Goal: Check status: Check status

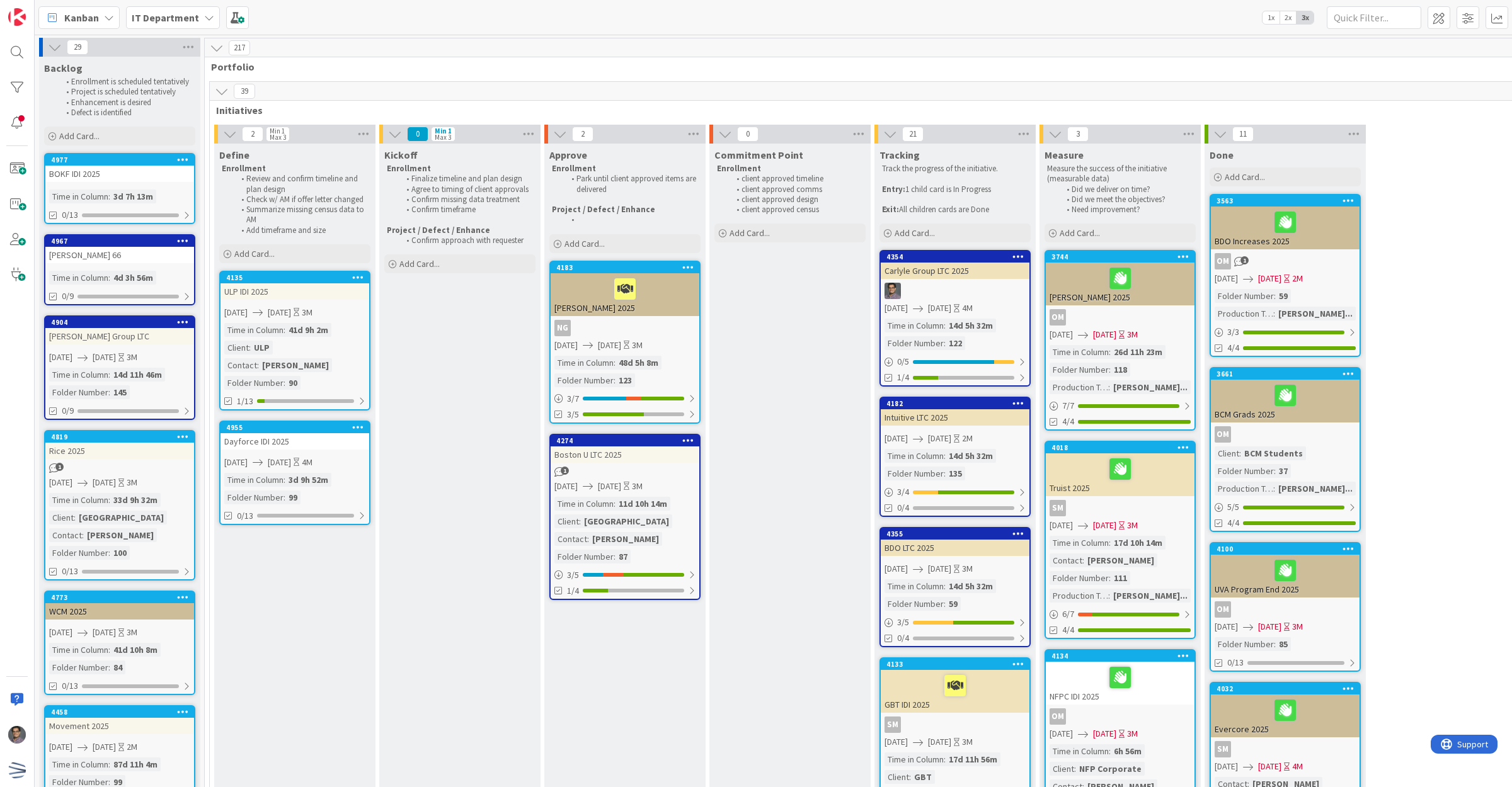
click at [132, 190] on div "3d 7h 13m" at bounding box center [134, 196] width 46 height 14
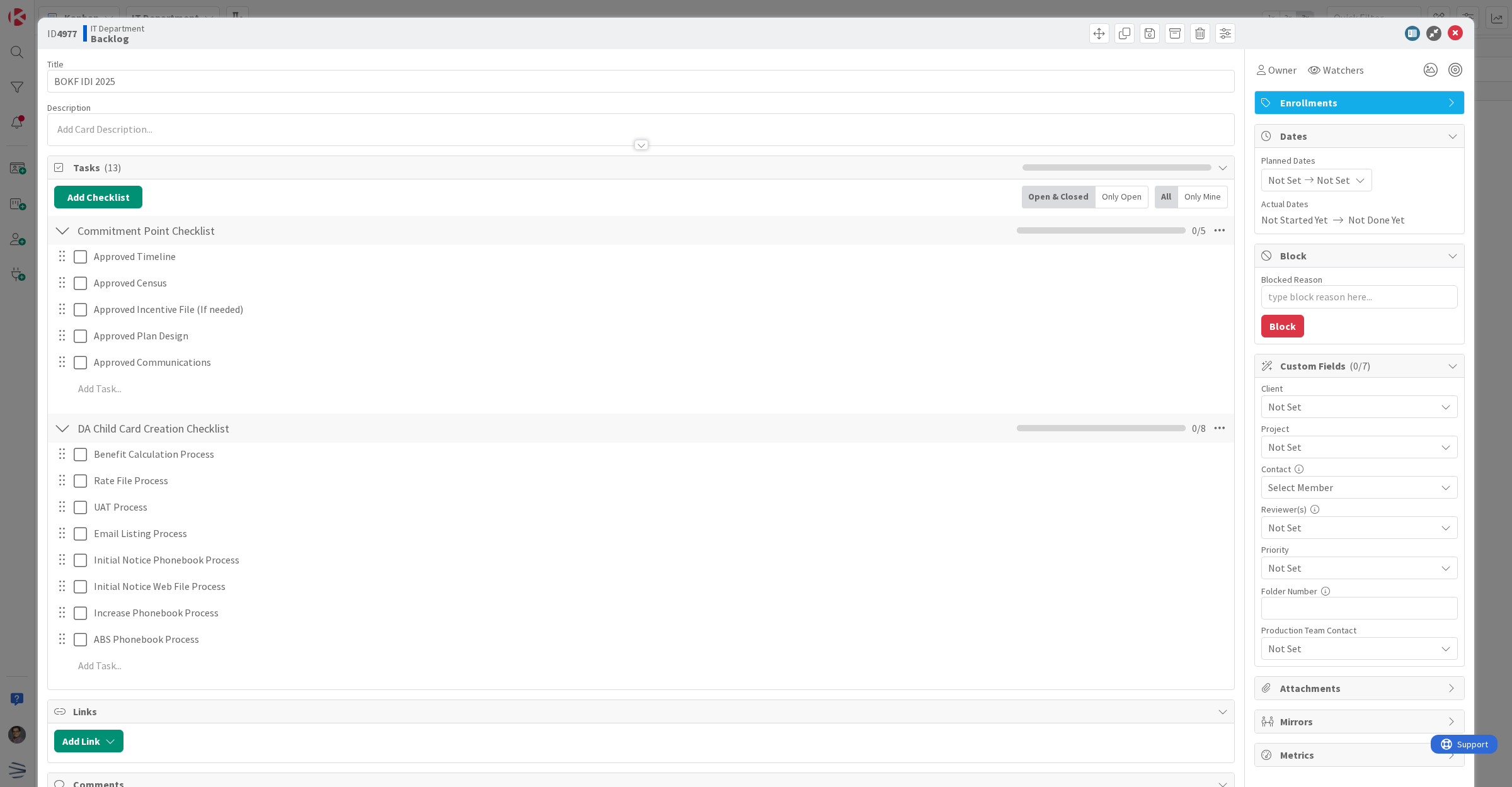
type textarea "x"
click at [1279, 187] on span "Not Set" at bounding box center [1284, 180] width 34 height 15
click at [1429, 222] on icon "Move forward to switch to the next month." at bounding box center [1435, 221] width 12 height 12
click at [1403, 261] on td "3" at bounding box center [1410, 265] width 25 height 24
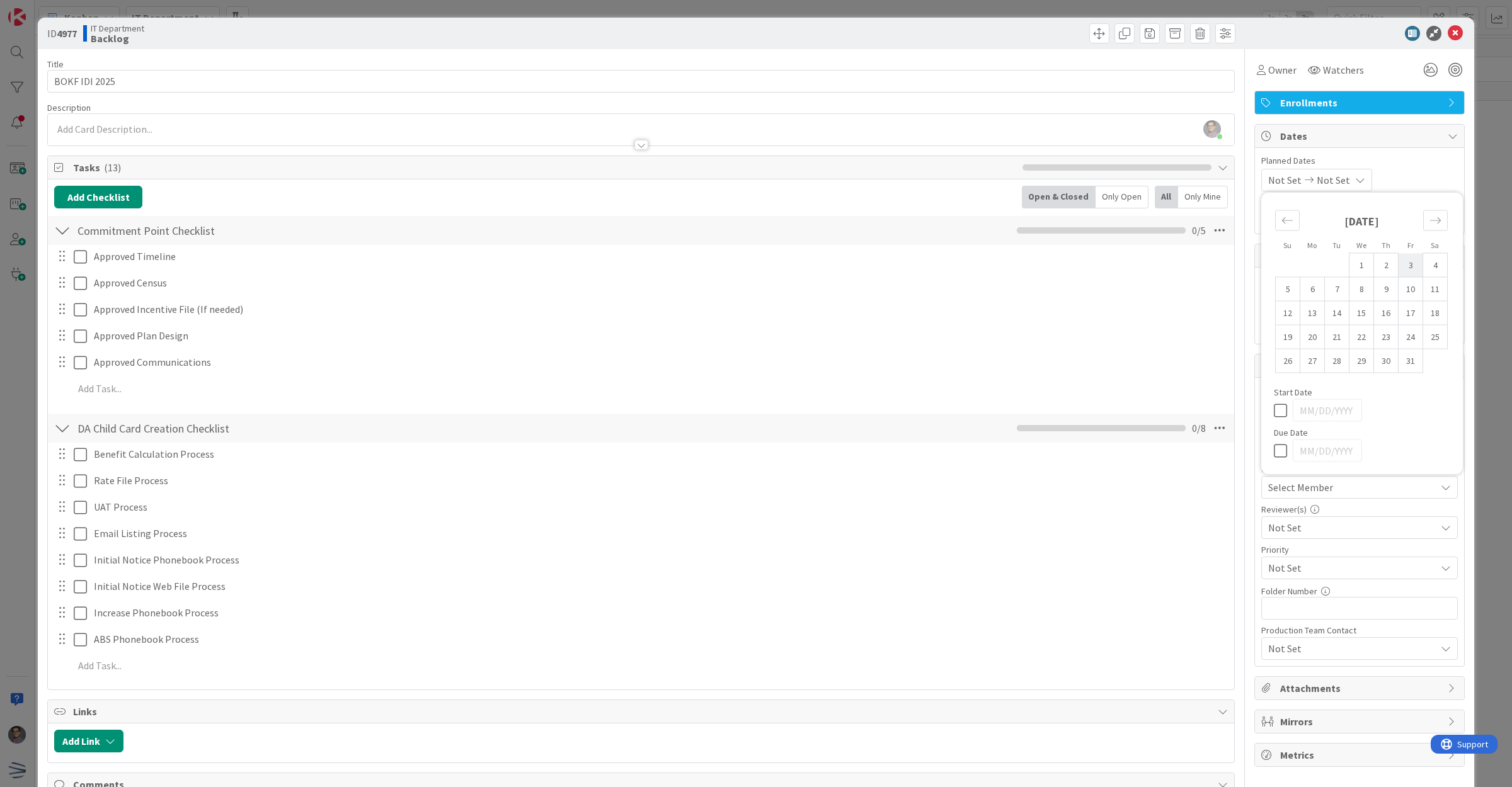
type input "[DATE]"
type textarea "x"
click at [1431, 228] on div "Move forward to switch to the next month." at bounding box center [1435, 221] width 25 height 21
click at [1380, 310] on td "18" at bounding box center [1386, 313] width 25 height 24
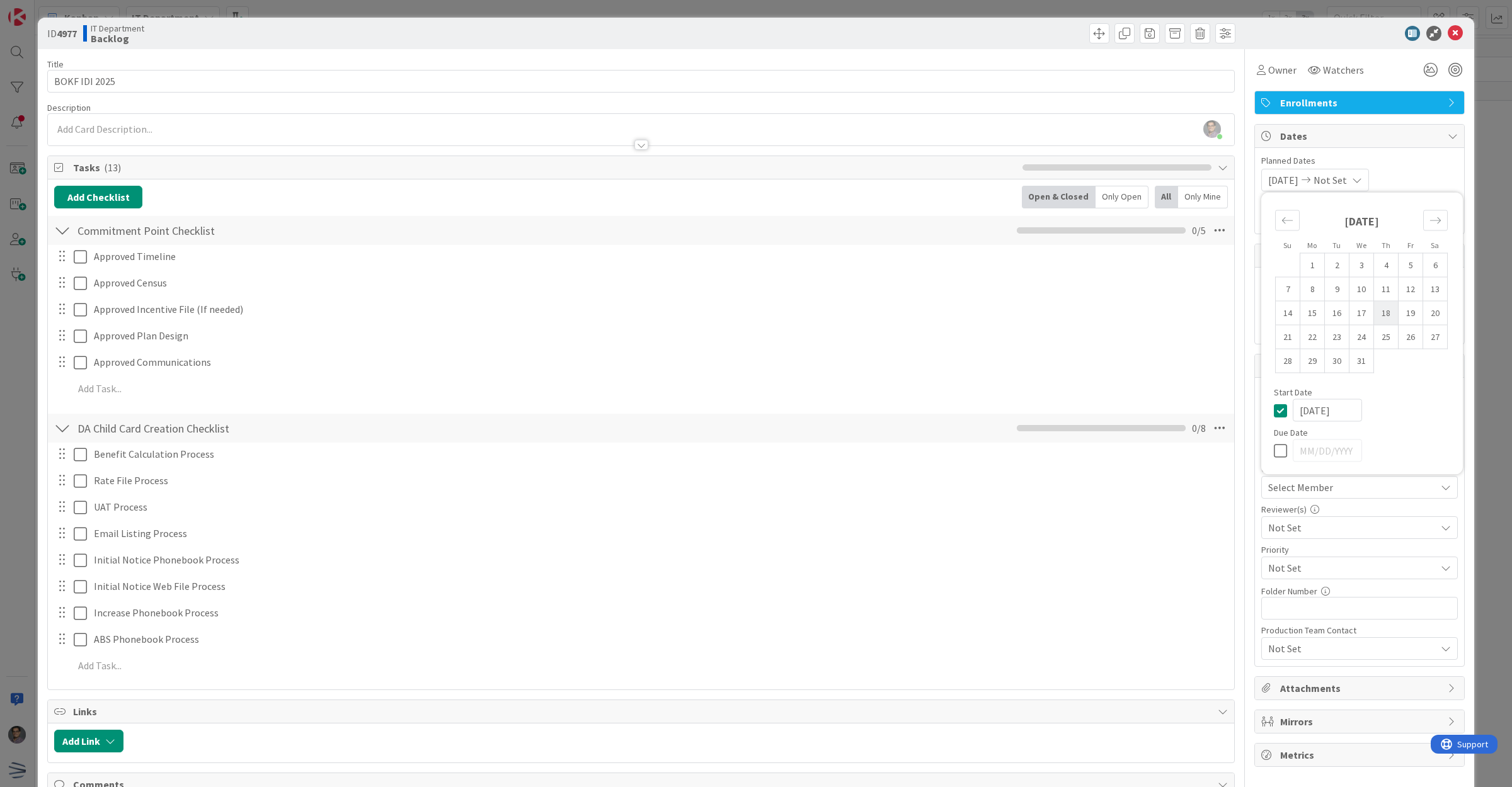
type input "[DATE]"
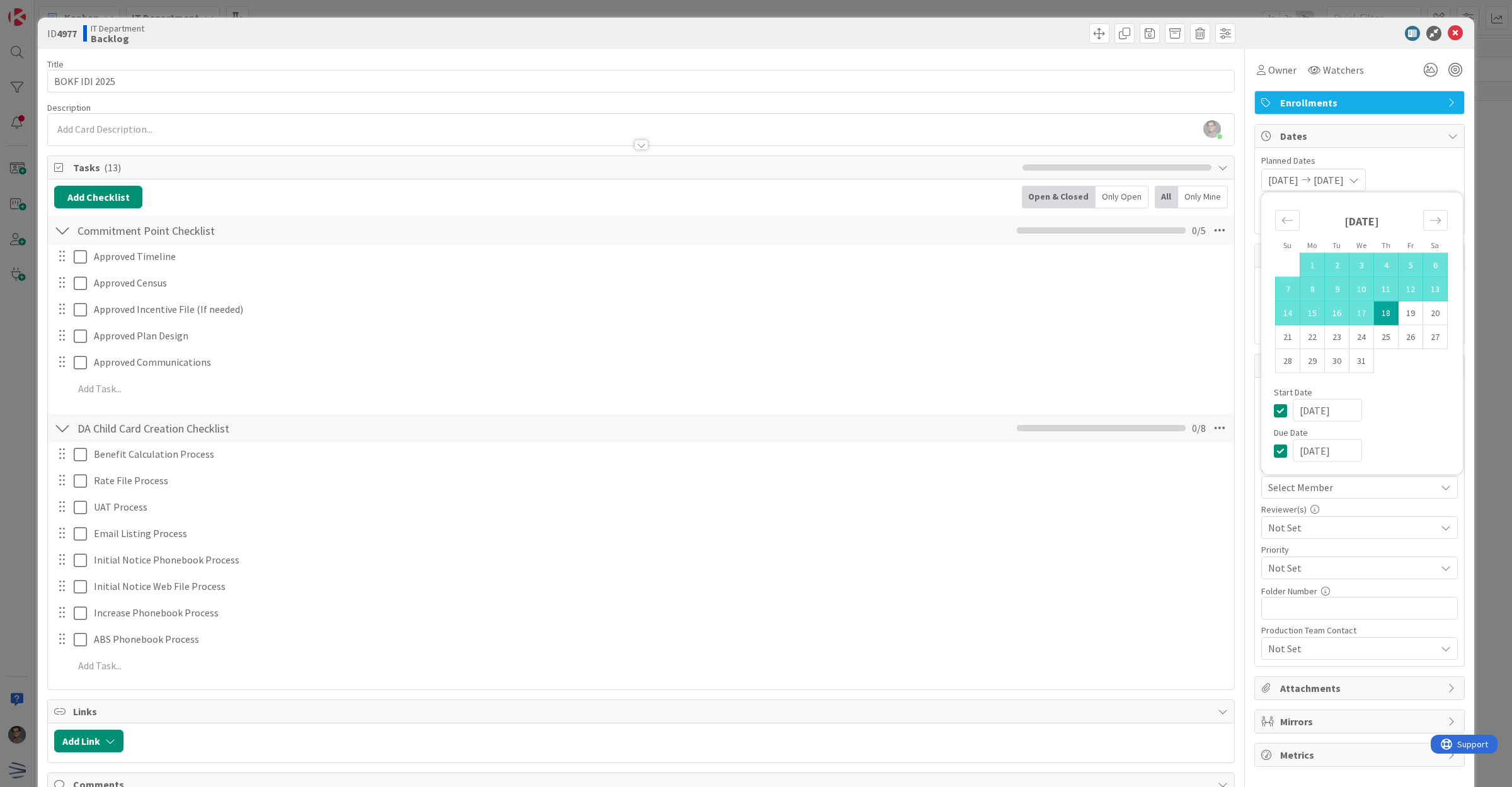
type textarea "x"
click at [1290, 612] on input "text" at bounding box center [1359, 609] width 196 height 22
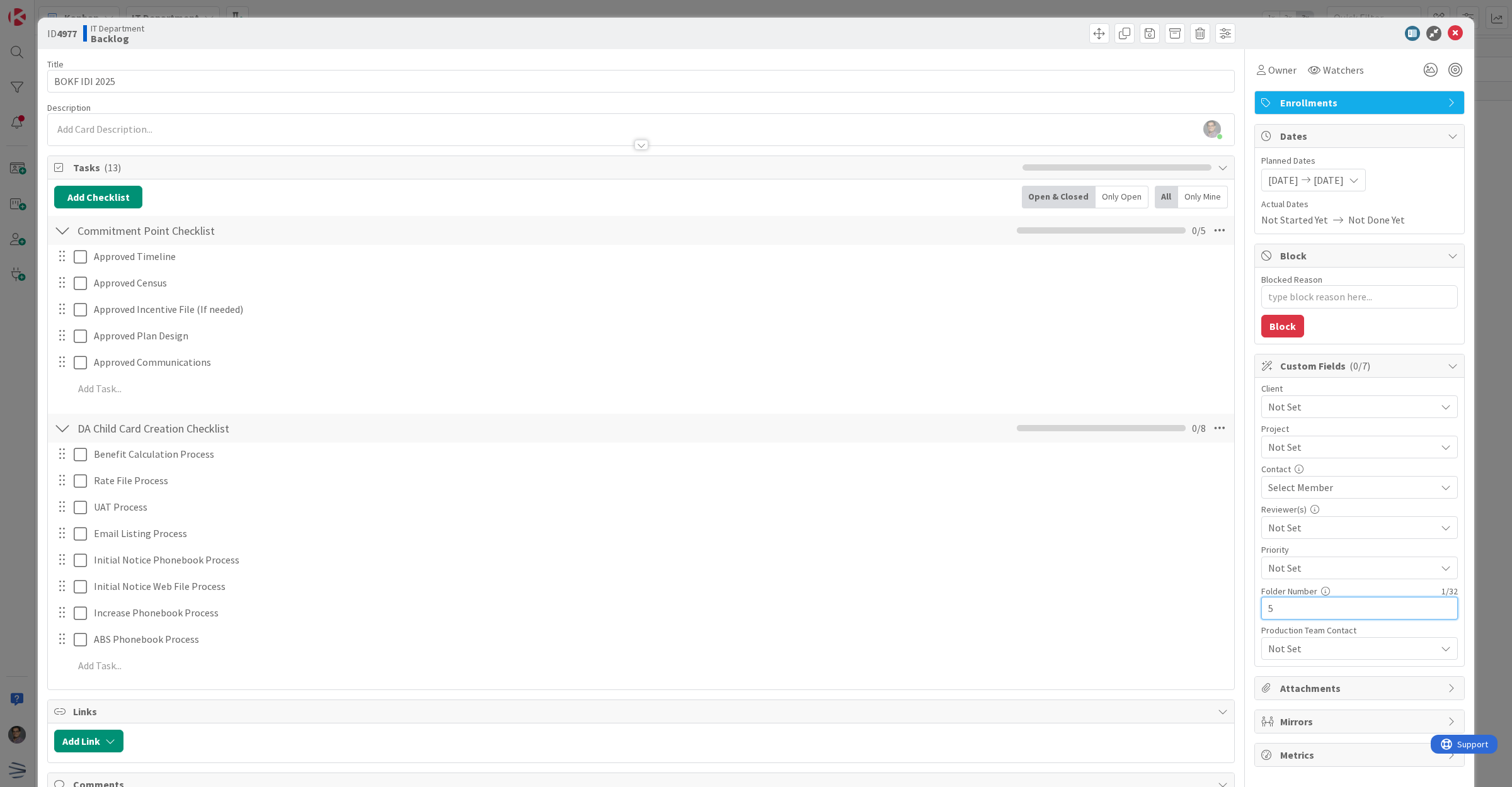
type input "56"
type textarea "x"
type input "56"
click at [1448, 31] on icon at bounding box center [1455, 34] width 15 height 15
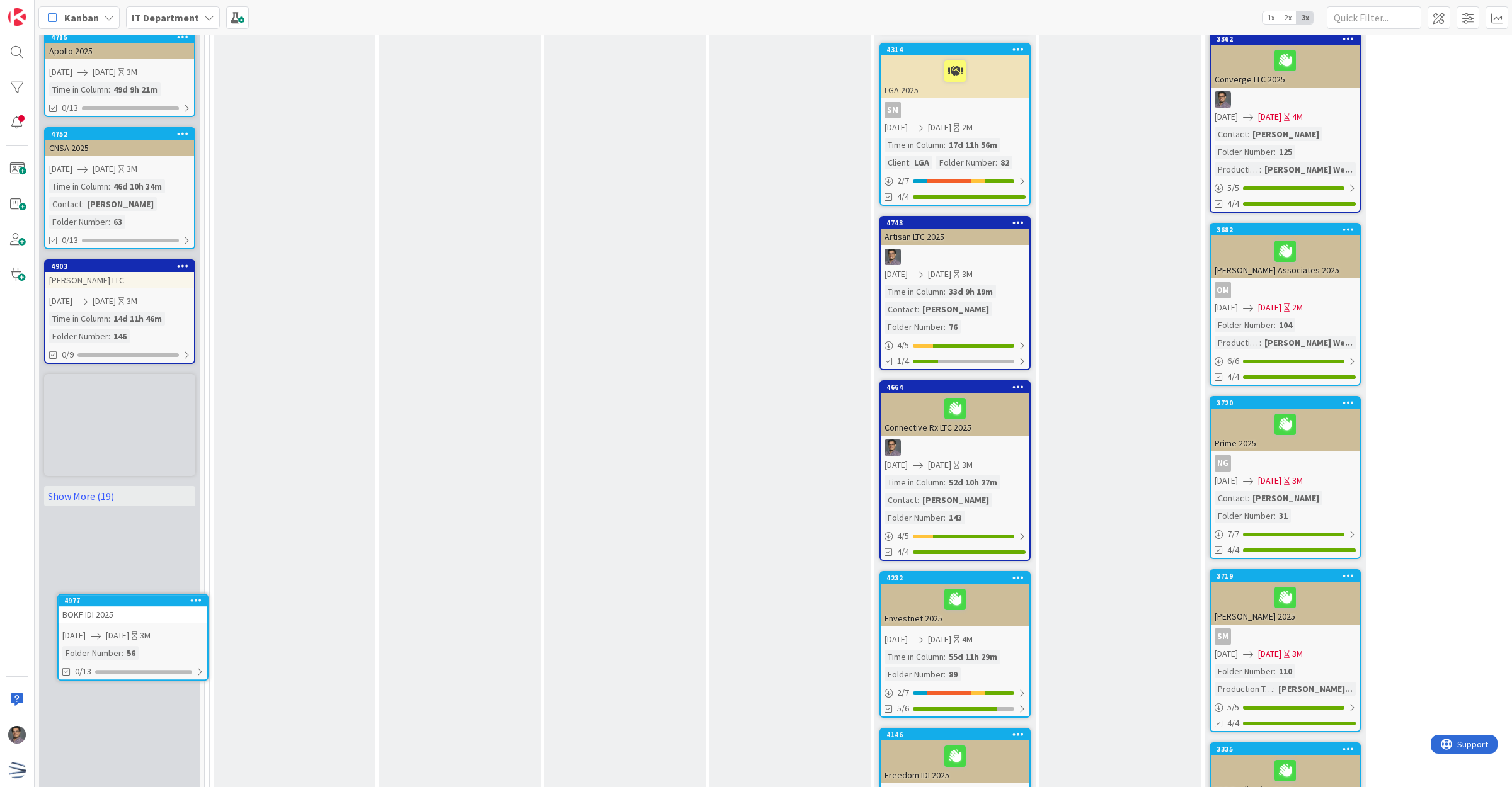
scroll to position [826, 0]
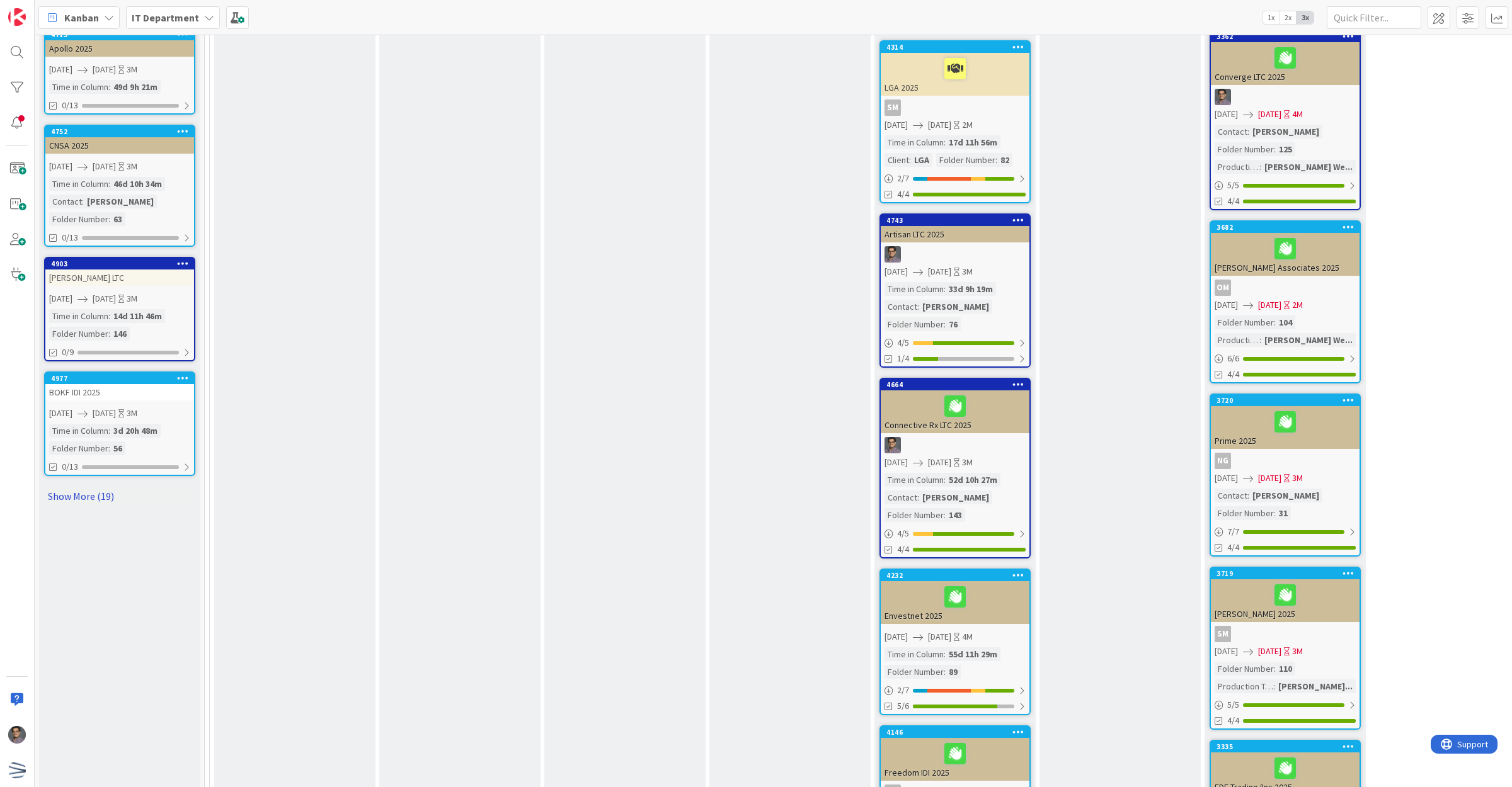
click at [86, 486] on link "Show More (19)" at bounding box center [119, 496] width 151 height 20
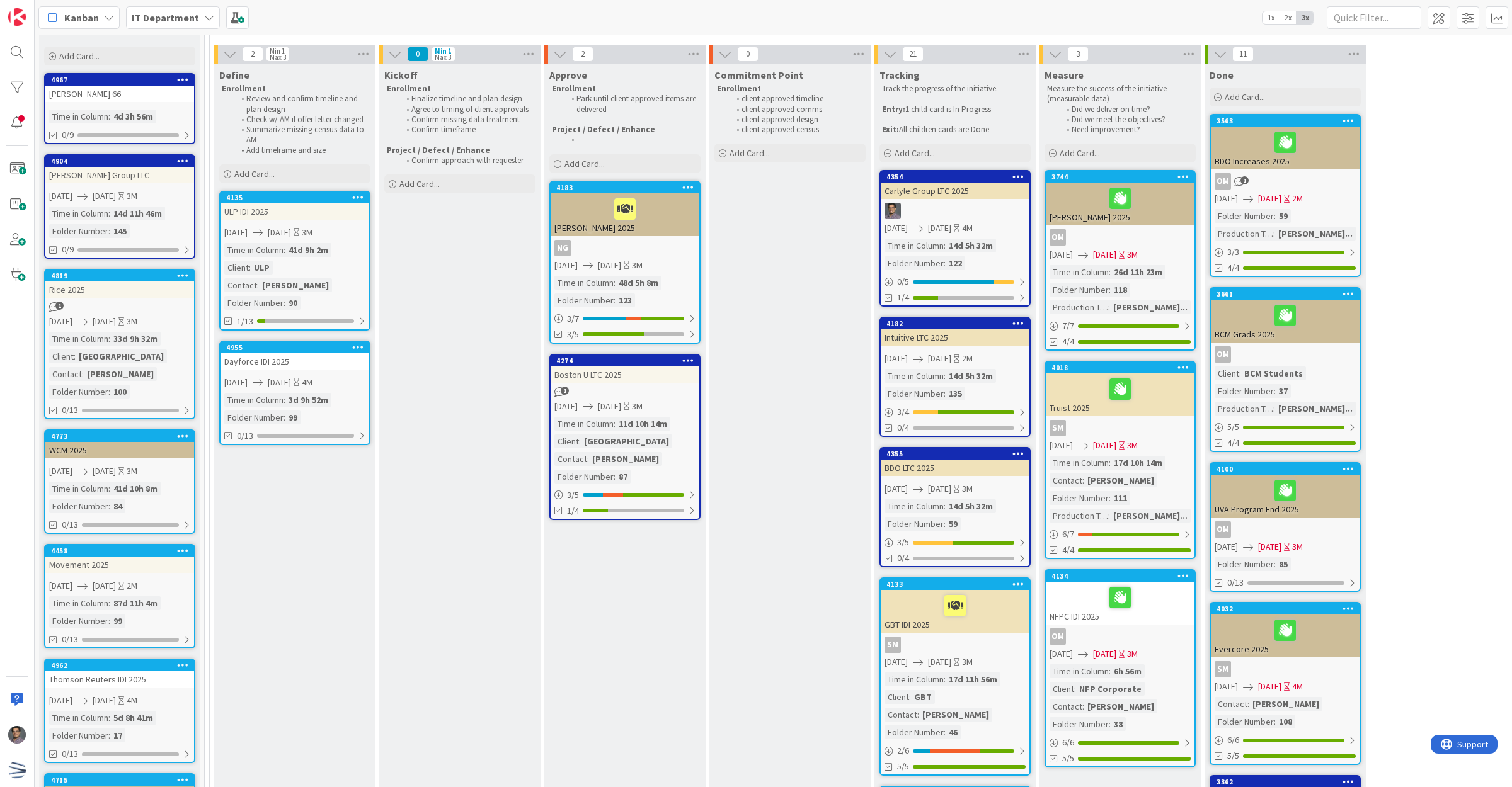
scroll to position [0, 0]
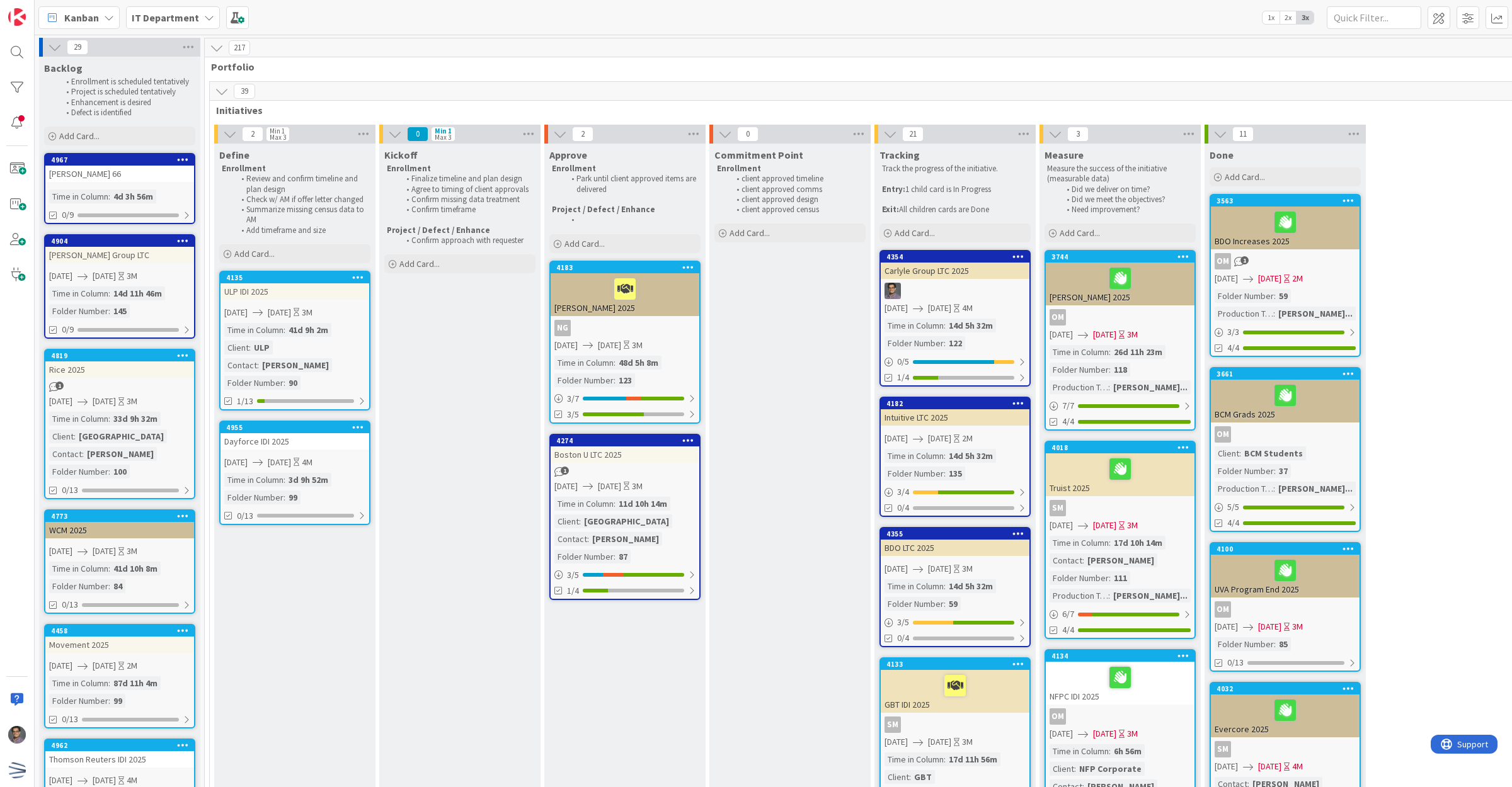
click at [126, 181] on link "4967 [PERSON_NAME] 66 Time in Column : 4d 3h 56m 0/9" at bounding box center [119, 188] width 151 height 71
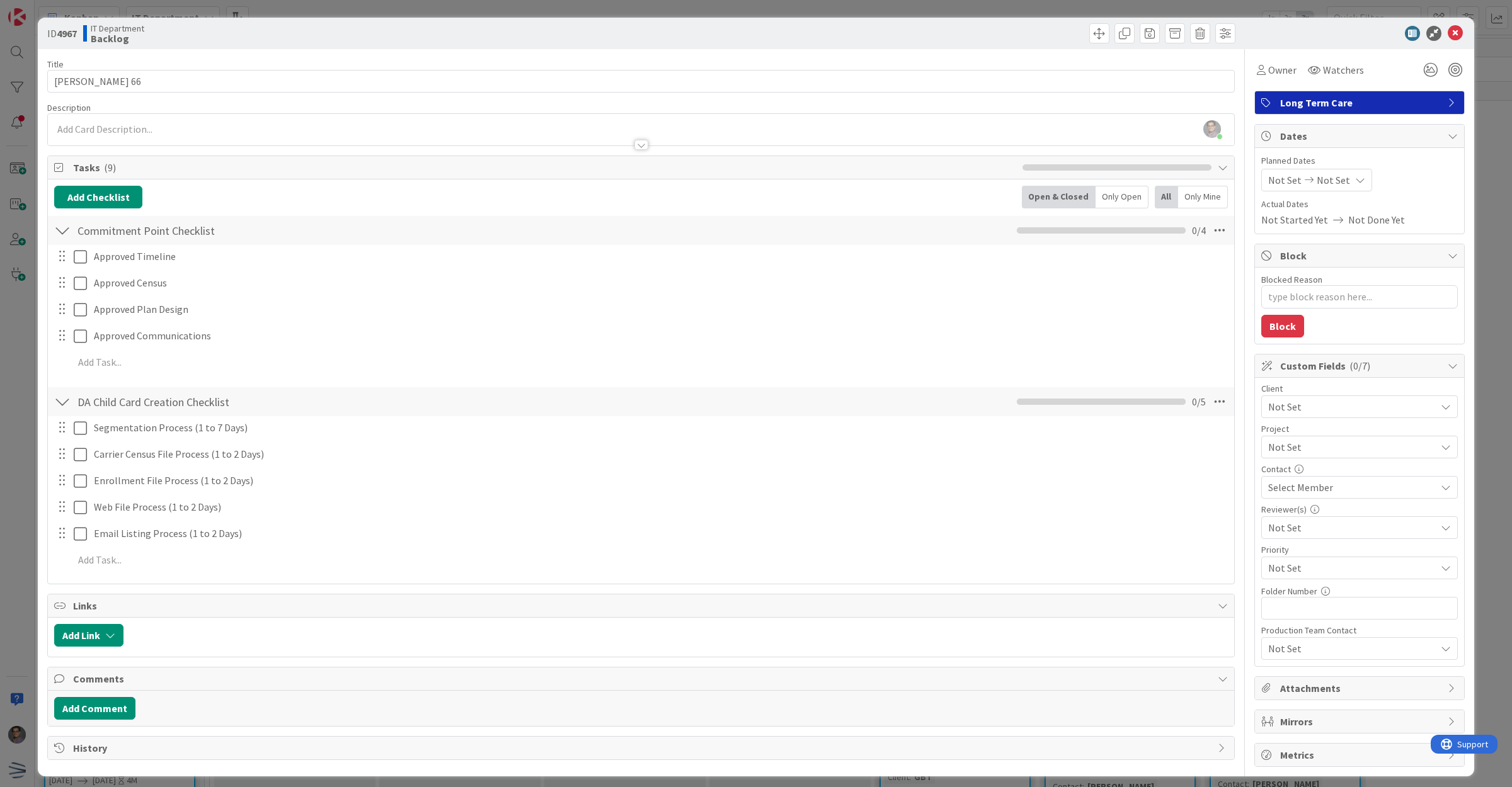
click at [1275, 177] on span "Not Set" at bounding box center [1284, 180] width 34 height 15
click at [1448, 34] on icon at bounding box center [1455, 34] width 15 height 15
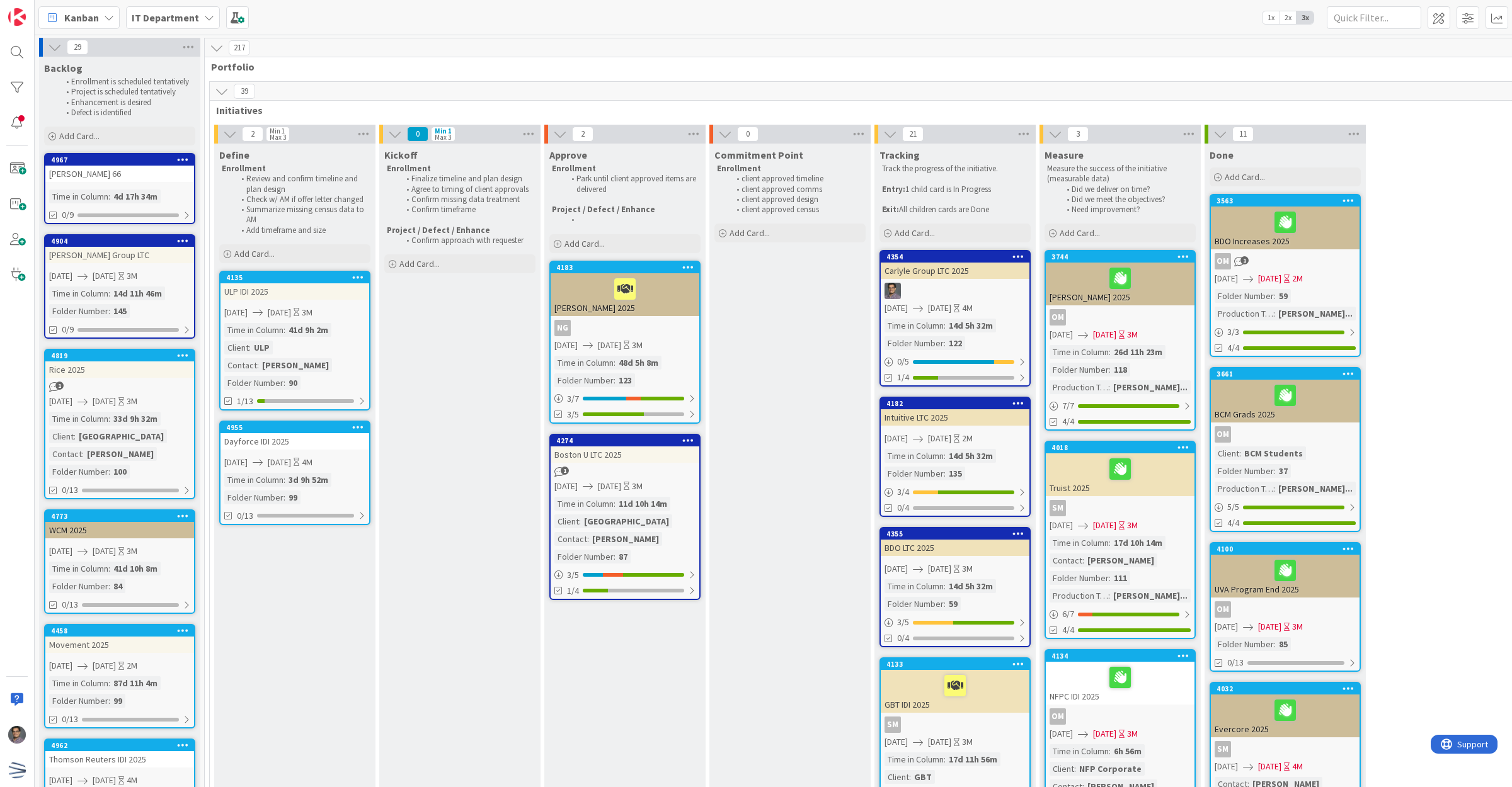
click at [103, 184] on link "4967 [PERSON_NAME] 66 Time in Column : 4d 17h 34m 0/9" at bounding box center [119, 188] width 151 height 71
type textarea "x"
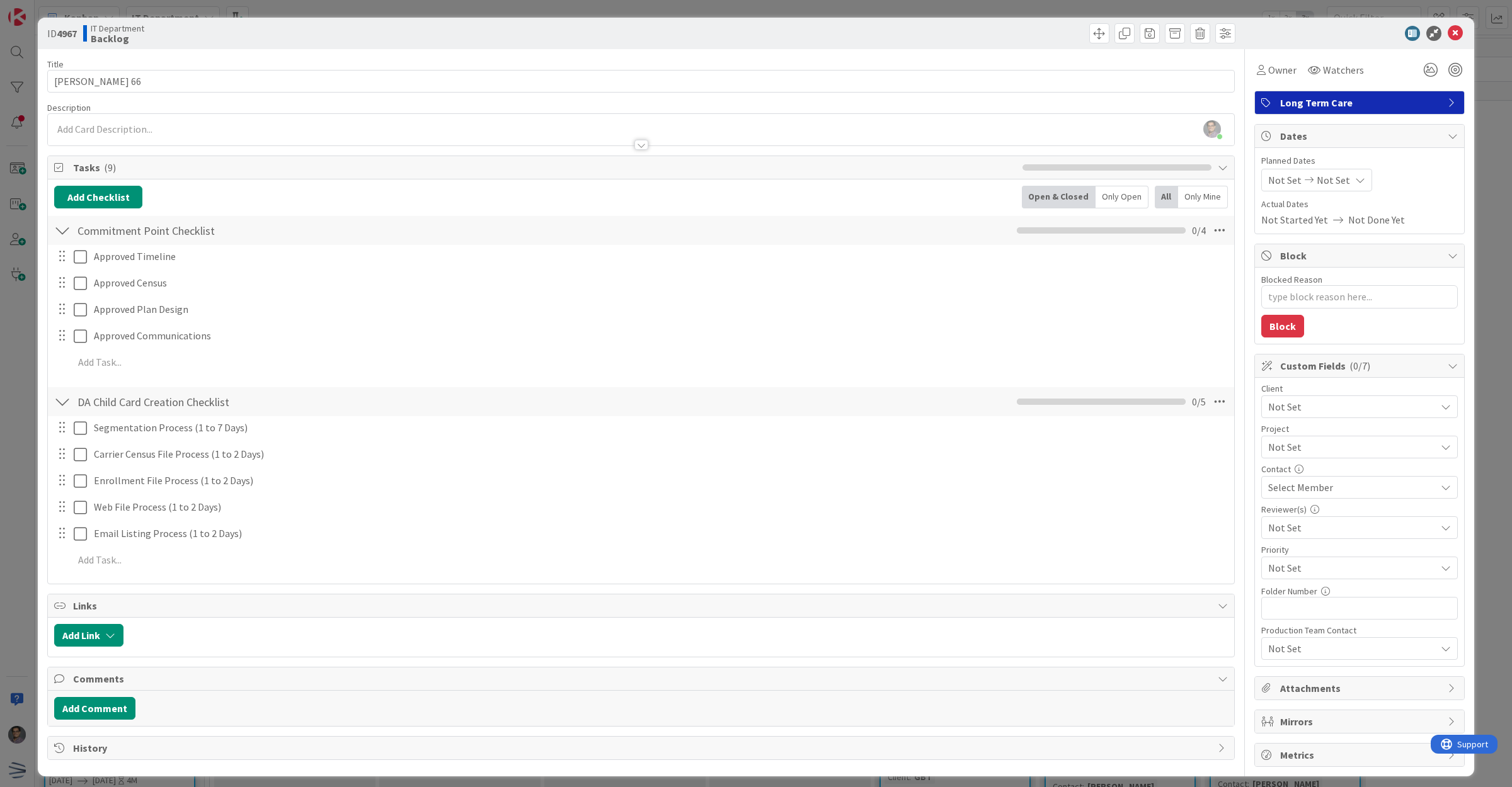
click at [1301, 178] on icon at bounding box center [1309, 180] width 15 height 9
click at [1431, 221] on div "Move forward to switch to the next month." at bounding box center [1435, 221] width 25 height 21
click at [1281, 219] on icon "Move backward to switch to the previous month." at bounding box center [1287, 221] width 12 height 12
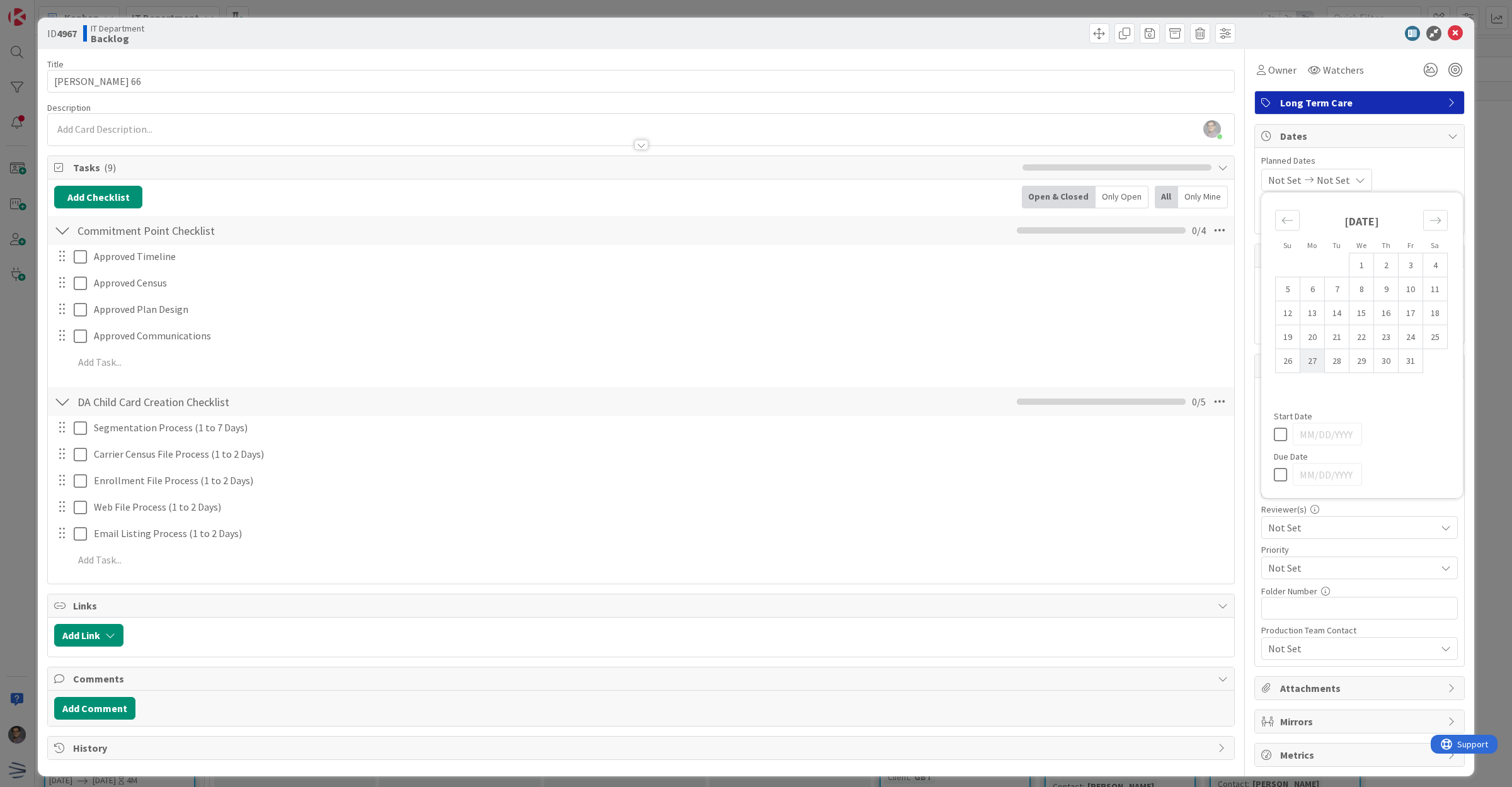
click at [1304, 356] on td "27" at bounding box center [1312, 361] width 25 height 24
type input "[DATE]"
type textarea "x"
click at [1429, 224] on icon "Move forward to switch to the next month." at bounding box center [1435, 221] width 12 height 12
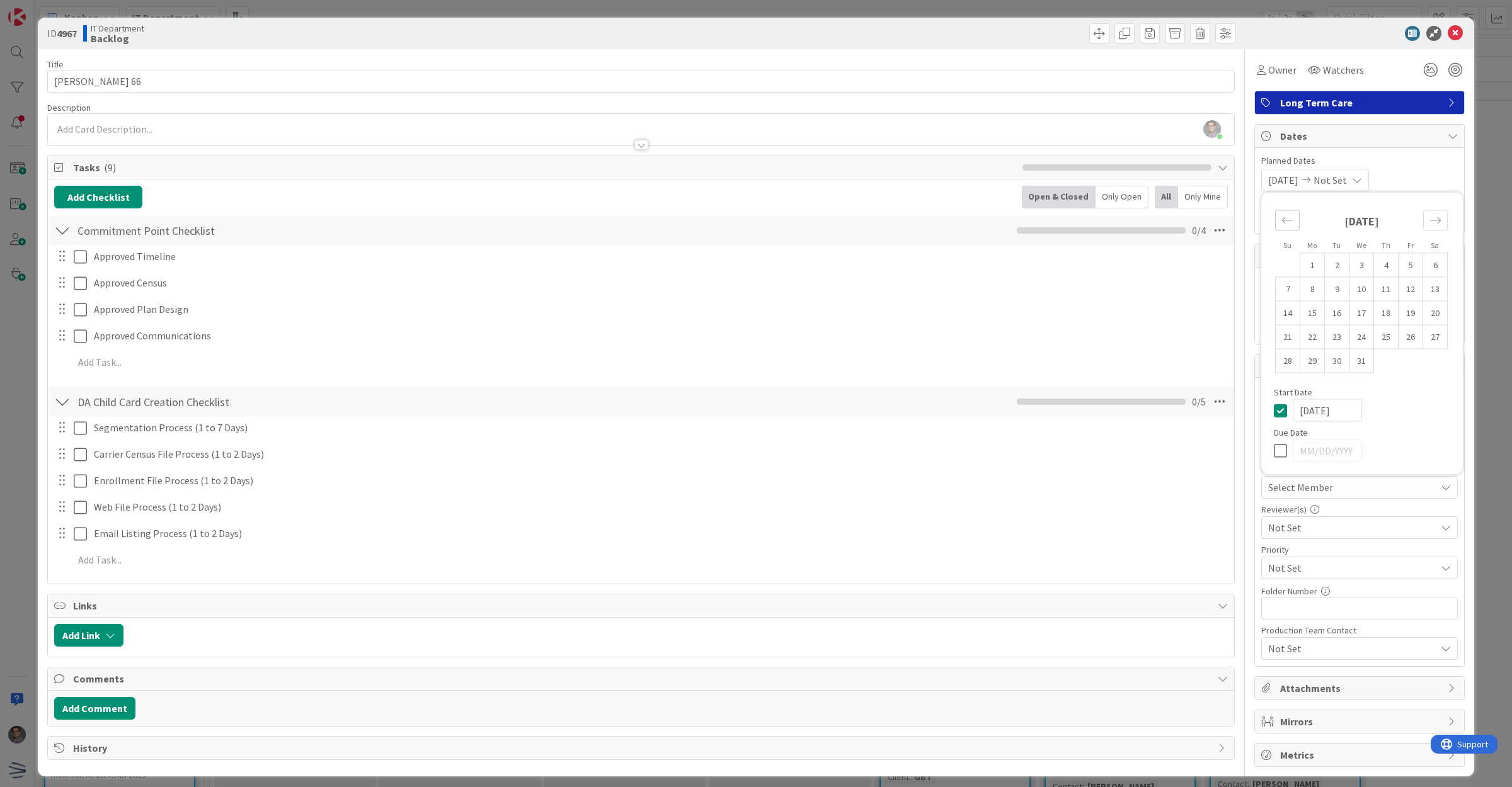
click at [1275, 223] on div "Move backward to switch to the previous month." at bounding box center [1287, 221] width 25 height 21
click at [1357, 355] on td "26" at bounding box center [1361, 361] width 25 height 24
type input "[DATE]"
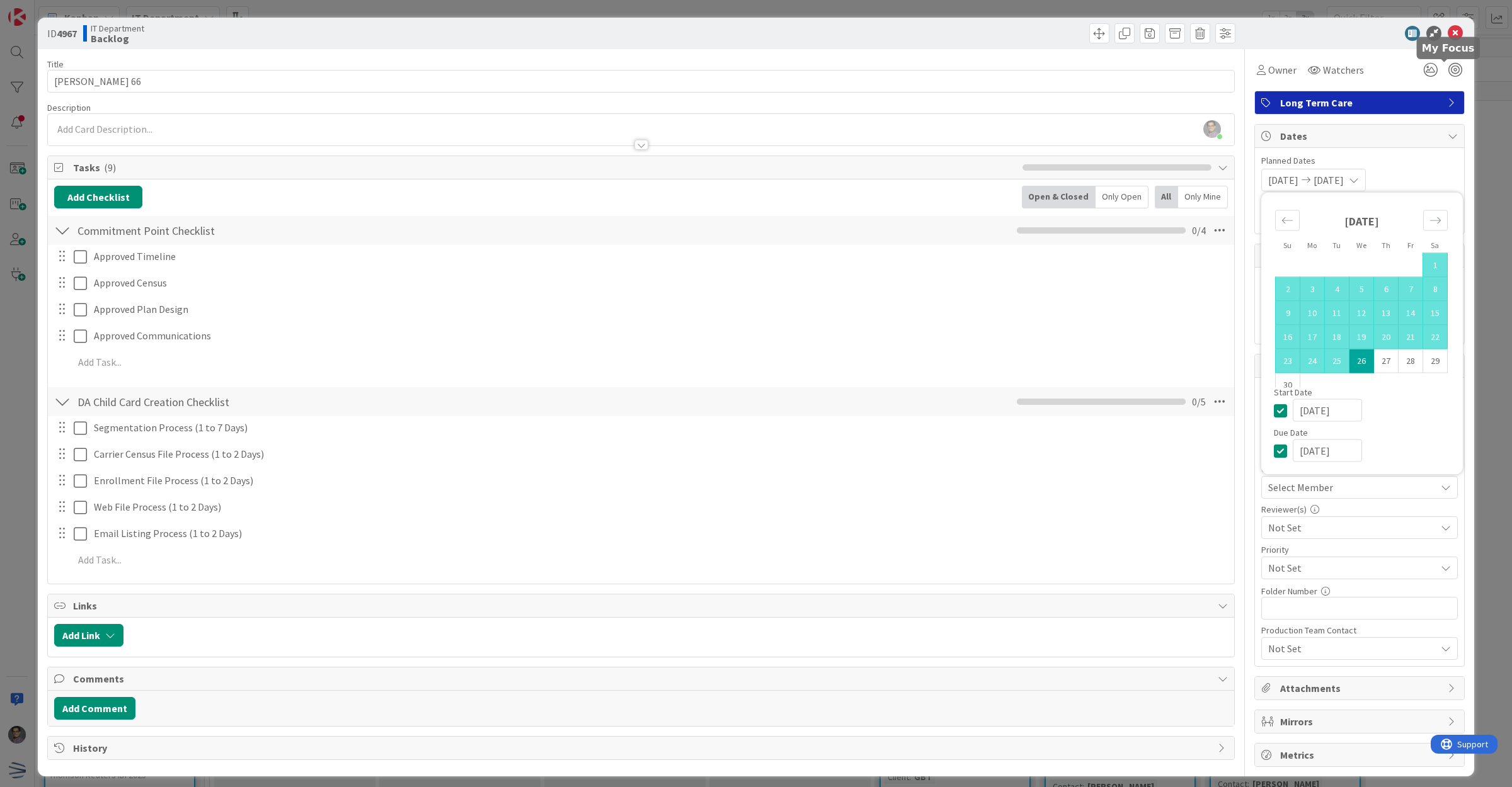
type textarea "x"
click at [1301, 613] on input "text" at bounding box center [1359, 609] width 196 height 22
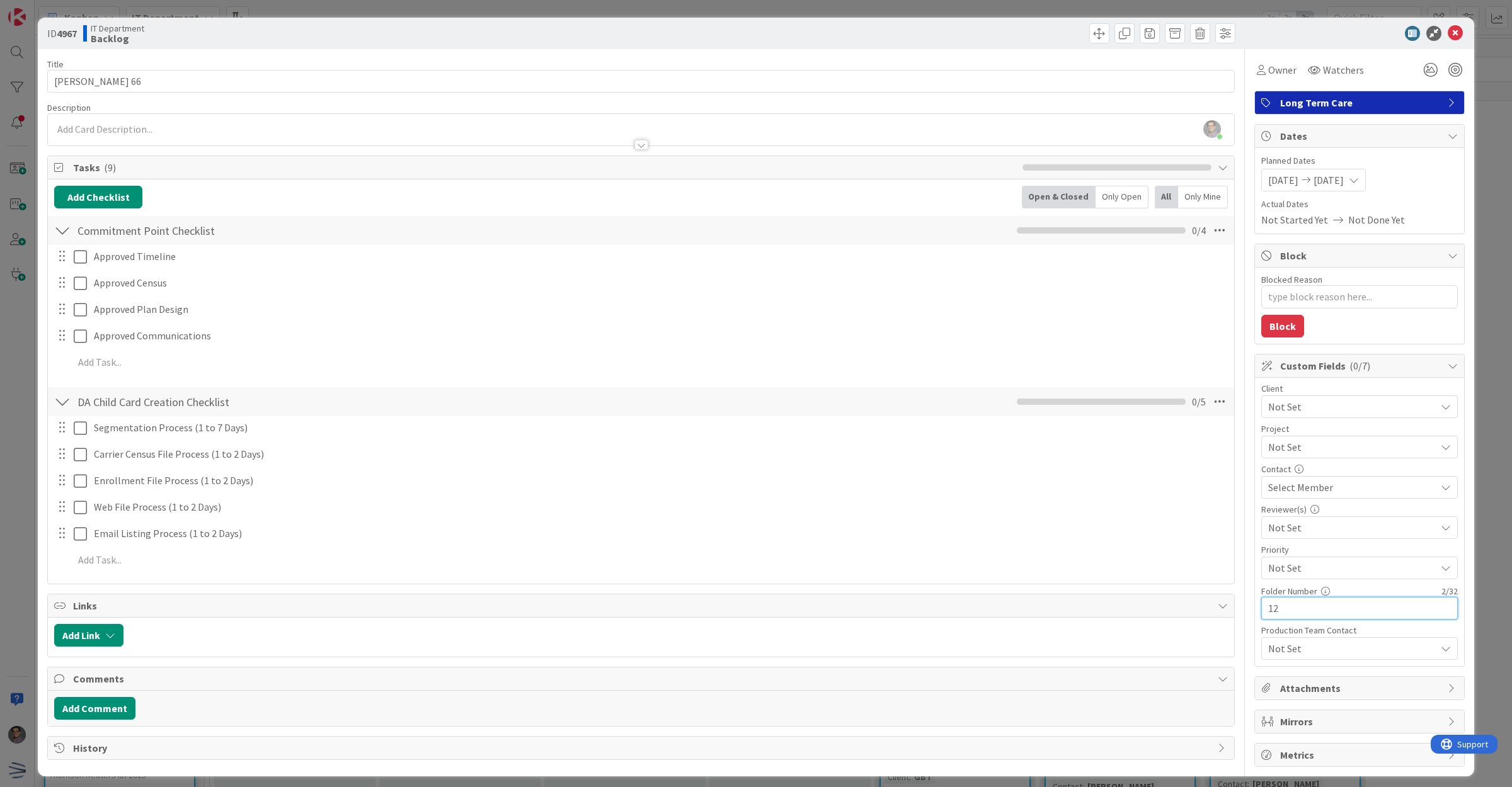
type input "120"
type textarea "x"
type input "120"
click at [1448, 26] on icon at bounding box center [1455, 34] width 15 height 15
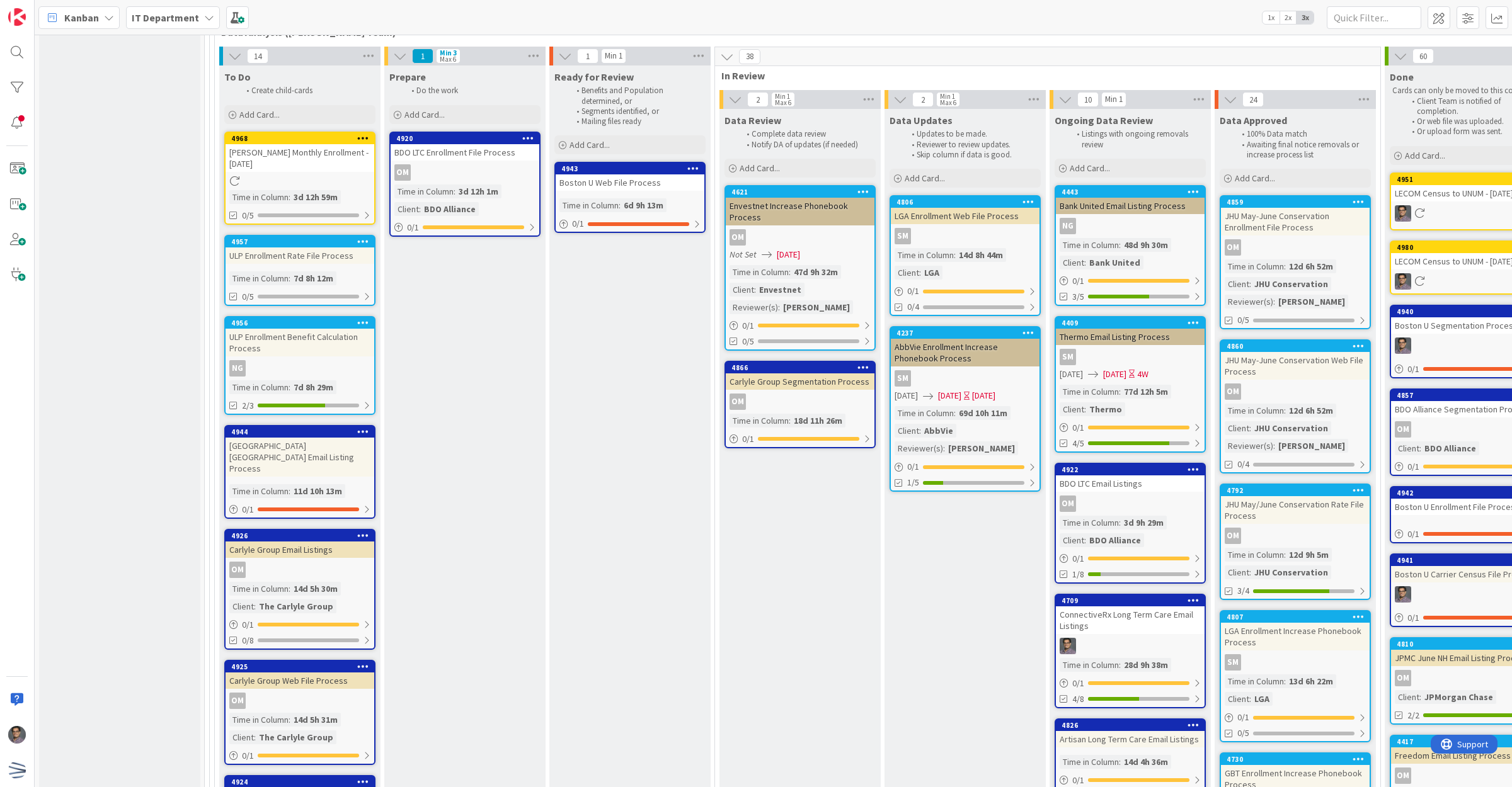
scroll to position [4053, 0]
